Goal: Task Accomplishment & Management: Use online tool/utility

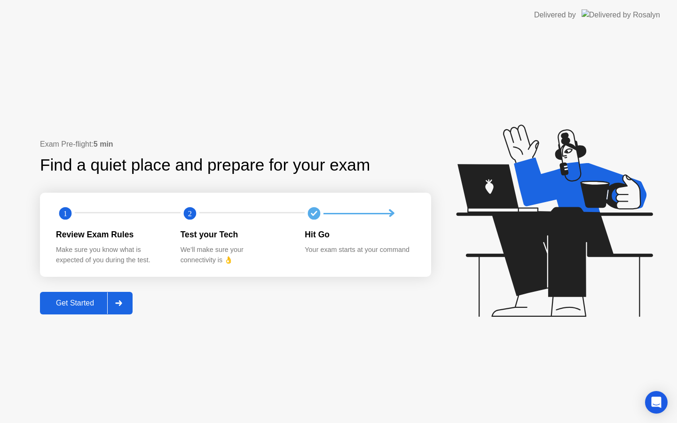
click at [83, 305] on div "Get Started" at bounding box center [75, 303] width 64 height 8
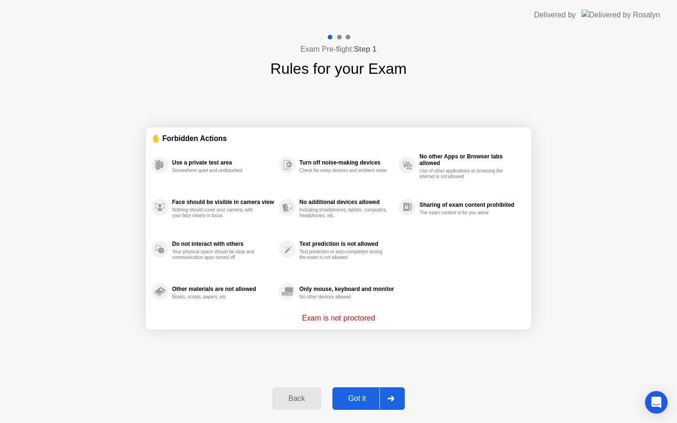
click at [345, 405] on button "Got it" at bounding box center [369, 399] width 72 height 23
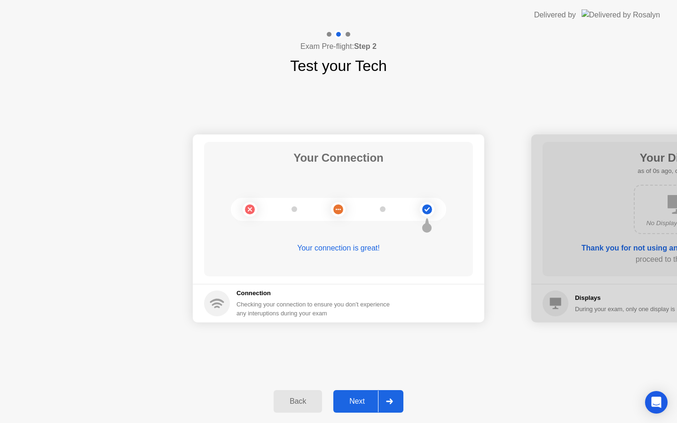
click at [362, 407] on button "Next" at bounding box center [368, 401] width 70 height 23
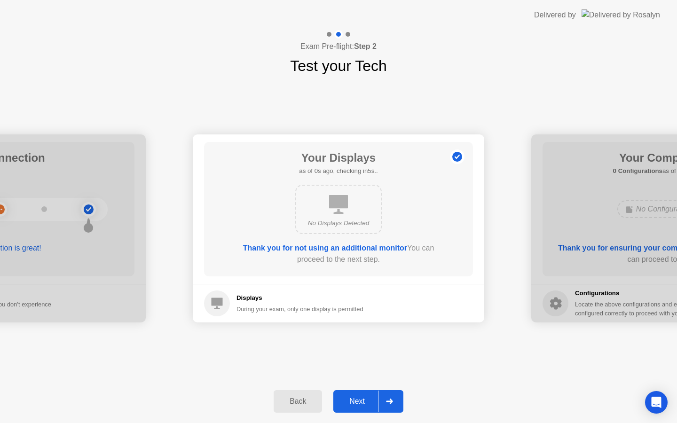
click at [362, 407] on button "Next" at bounding box center [368, 401] width 70 height 23
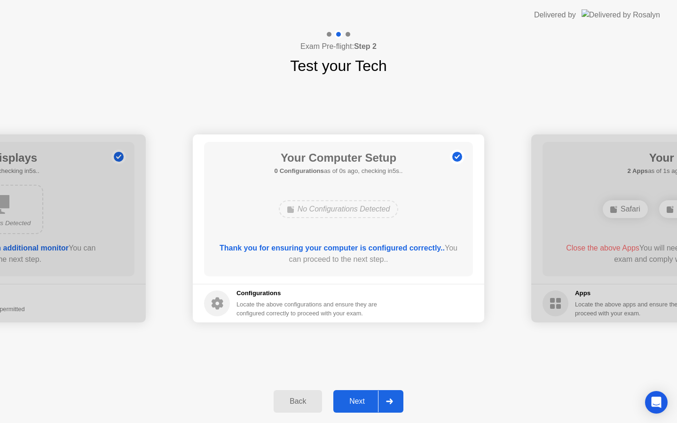
click at [362, 407] on button "Next" at bounding box center [368, 401] width 70 height 23
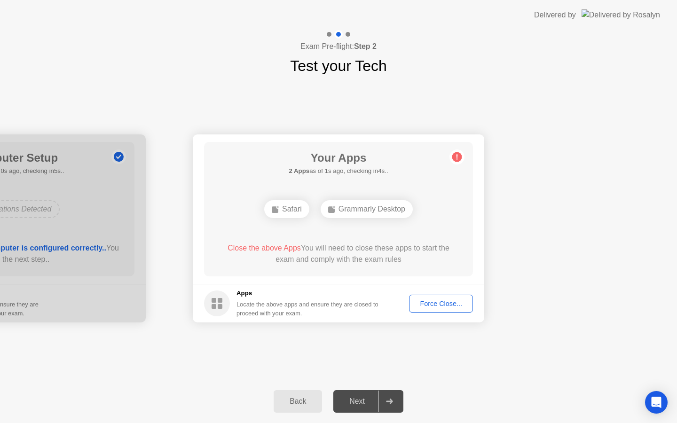
click at [430, 304] on div "Force Close..." at bounding box center [441, 304] width 57 height 8
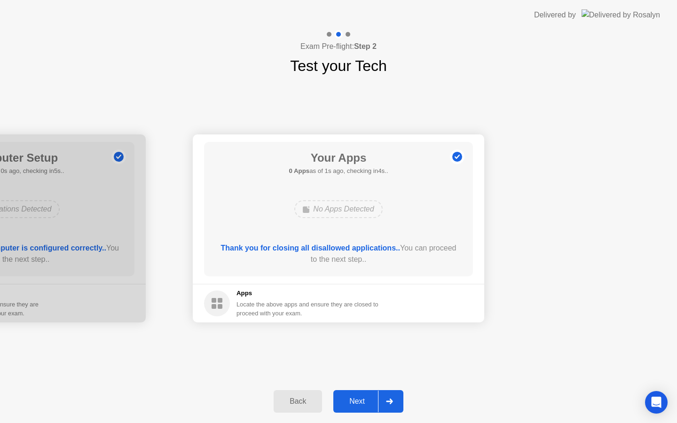
click at [362, 399] on div "Next" at bounding box center [357, 401] width 42 height 8
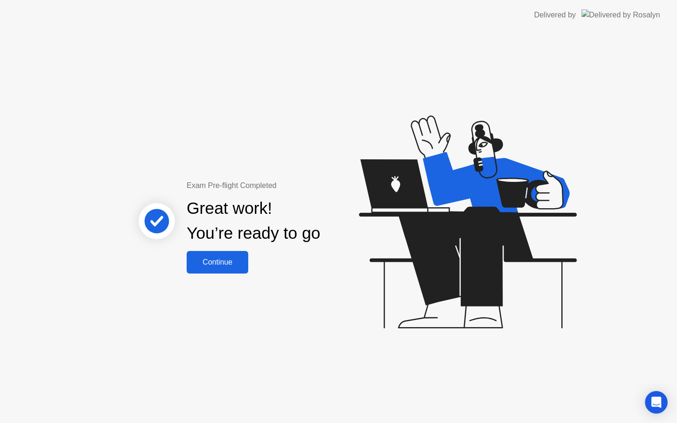
click at [225, 267] on div "Continue" at bounding box center [218, 262] width 56 height 8
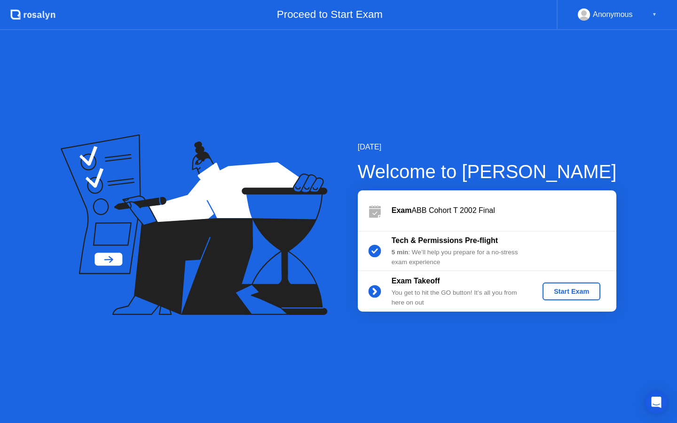
click at [574, 288] on div "Start Exam" at bounding box center [572, 292] width 50 height 8
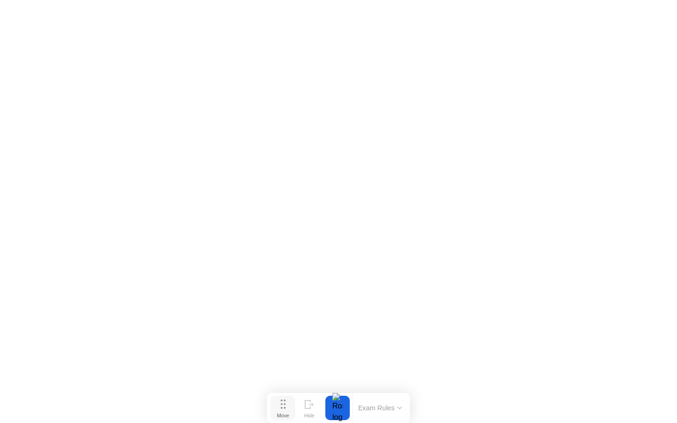
click at [283, 405] on icon at bounding box center [283, 404] width 5 height 9
